Goal: Browse casually: Explore the website without a specific task or goal

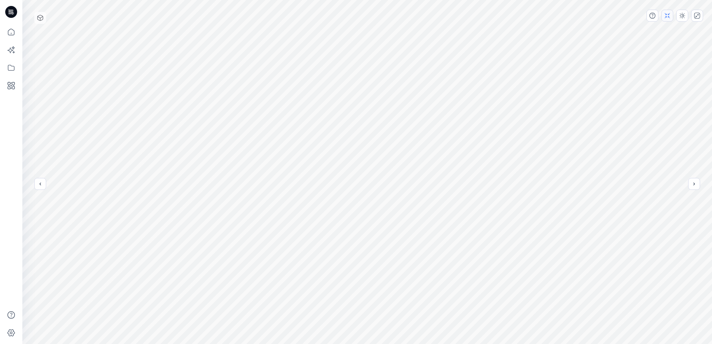
click at [671, 18] on button "button" at bounding box center [667, 16] width 12 height 12
click at [675, 12] on div at bounding box center [674, 16] width 57 height 12
click at [671, 15] on button "button" at bounding box center [667, 16] width 12 height 12
click at [699, 16] on icon "button" at bounding box center [697, 16] width 6 height 6
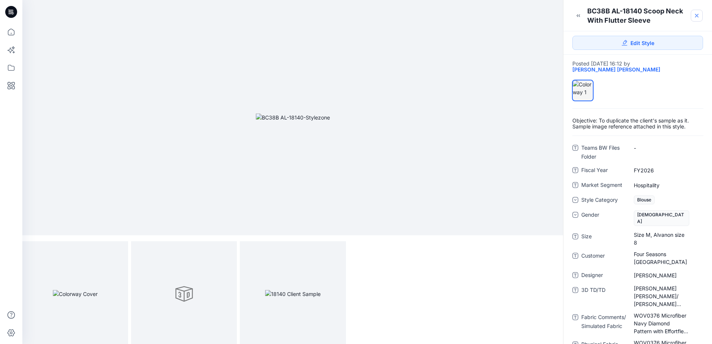
click at [701, 11] on link at bounding box center [697, 16] width 12 height 12
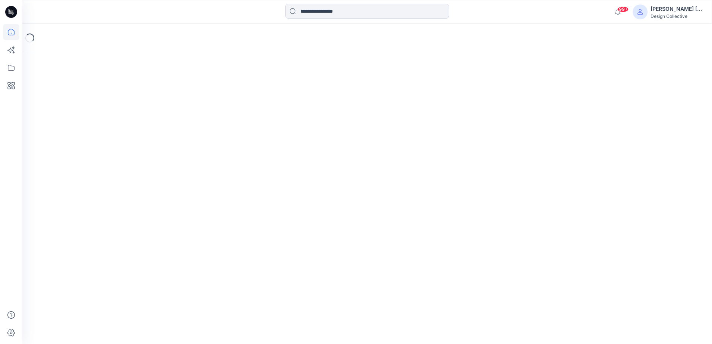
click at [9, 32] on icon at bounding box center [11, 32] width 16 height 16
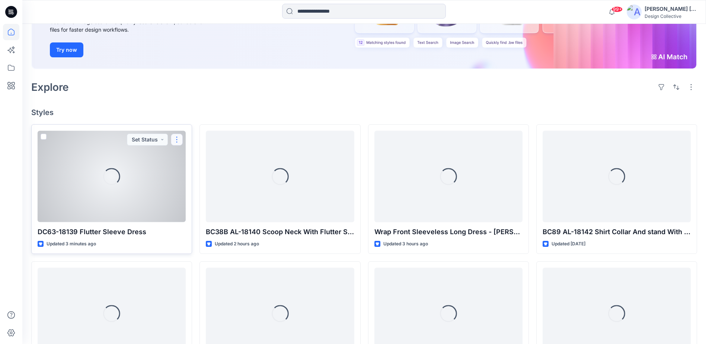
scroll to position [115, 0]
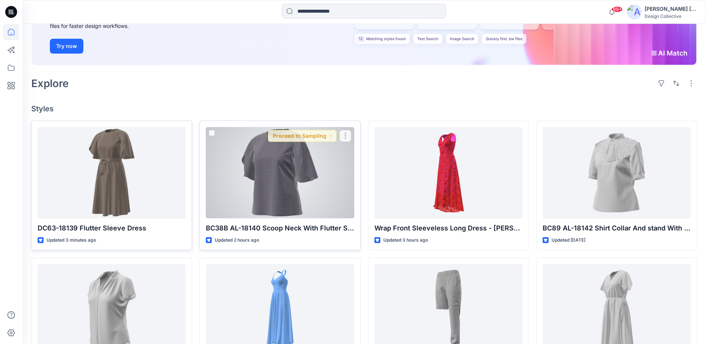
click at [295, 198] on div at bounding box center [280, 172] width 148 height 91
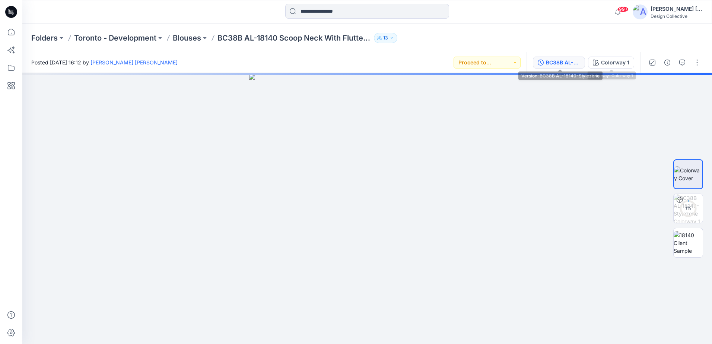
click at [544, 61] on icon "button" at bounding box center [541, 63] width 6 height 6
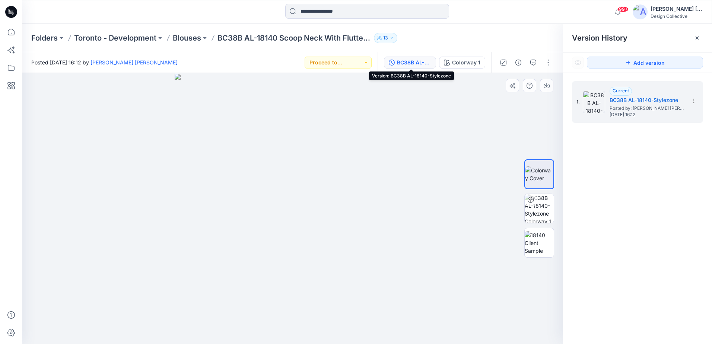
drag, startPoint x: 289, startPoint y: 153, endPoint x: 377, endPoint y: 152, distance: 88.3
click at [332, 148] on img at bounding box center [293, 209] width 236 height 271
click at [534, 247] on img at bounding box center [539, 242] width 29 height 23
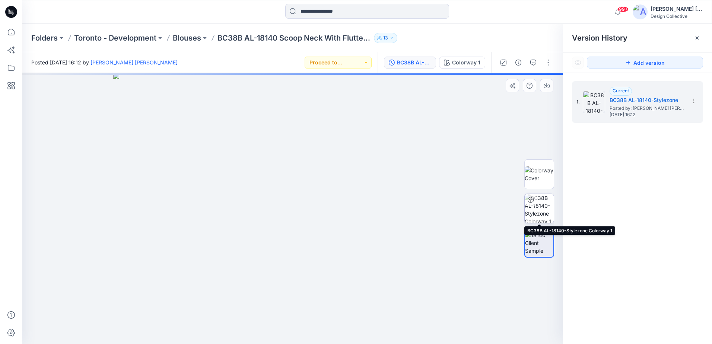
click at [541, 217] on img at bounding box center [539, 208] width 29 height 29
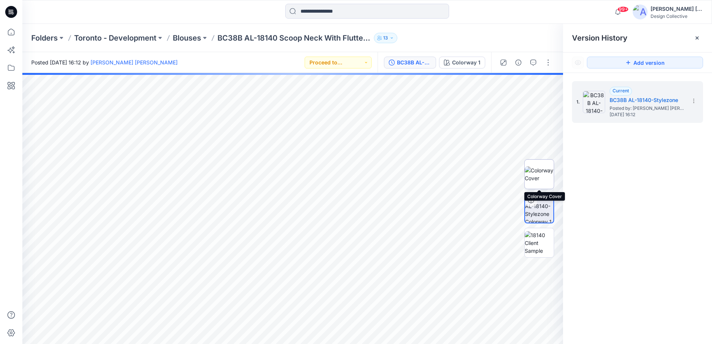
click at [544, 175] on img at bounding box center [539, 174] width 29 height 16
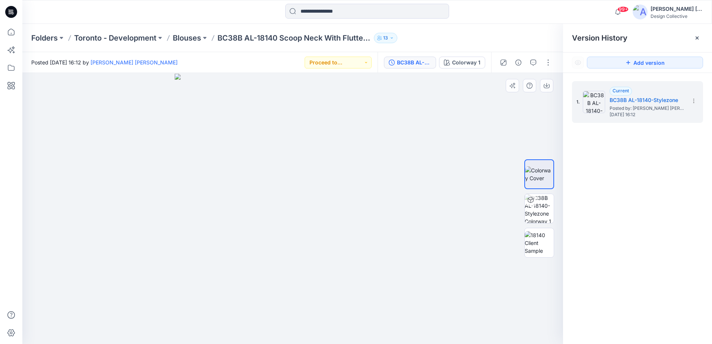
drag, startPoint x: 222, startPoint y: 171, endPoint x: 354, endPoint y: 169, distance: 132.2
click at [304, 185] on img at bounding box center [293, 209] width 236 height 271
click at [15, 32] on icon at bounding box center [11, 32] width 16 height 16
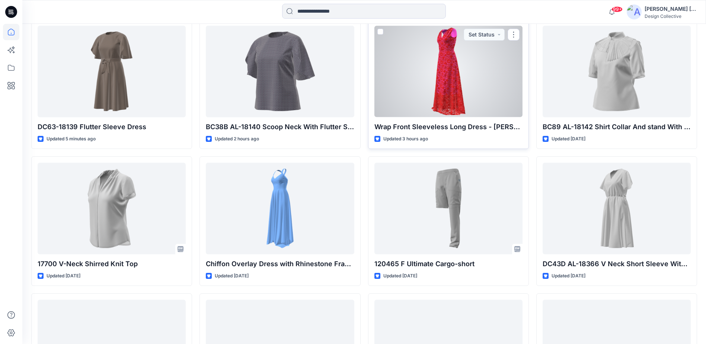
scroll to position [261, 0]
